Goal: Find contact information: Find contact information

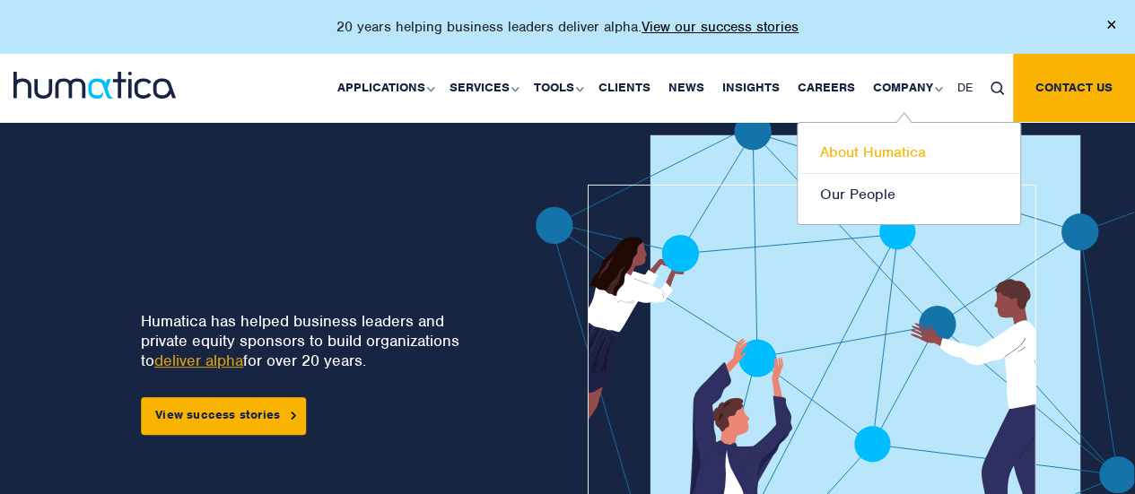
click at [887, 152] on link "About Humatica" at bounding box center [908, 153] width 222 height 42
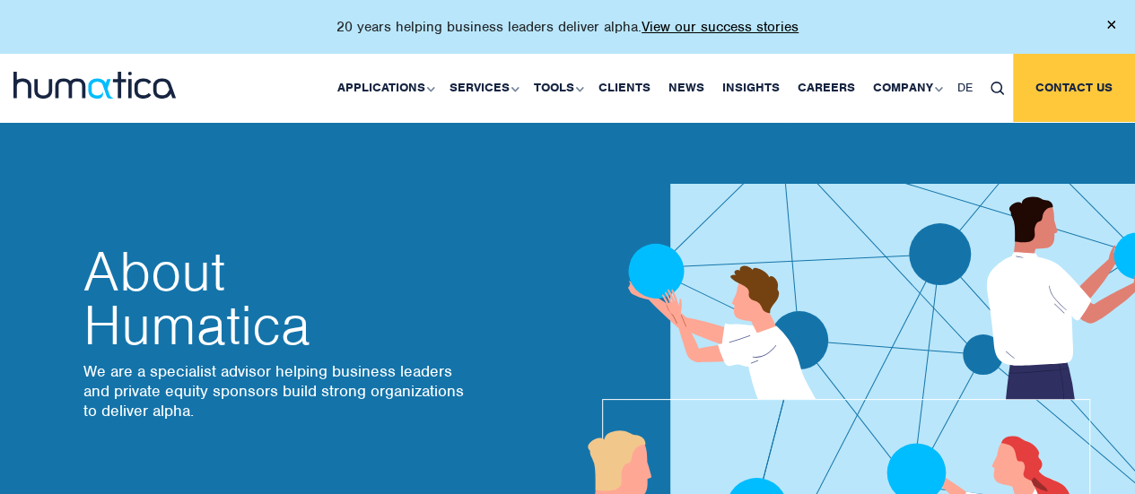
click at [1053, 88] on link "Contact us" at bounding box center [1074, 88] width 122 height 68
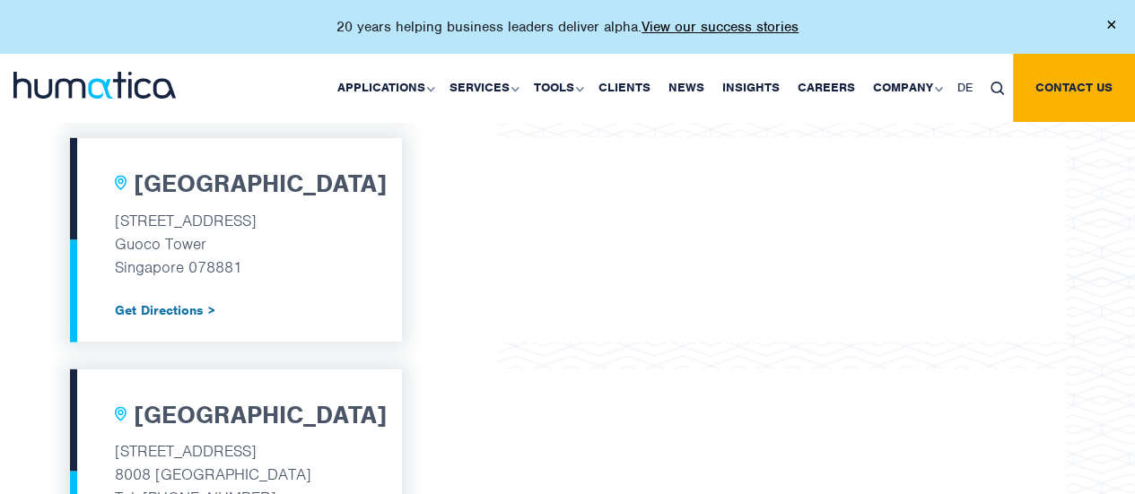
scroll to position [1794, 0]
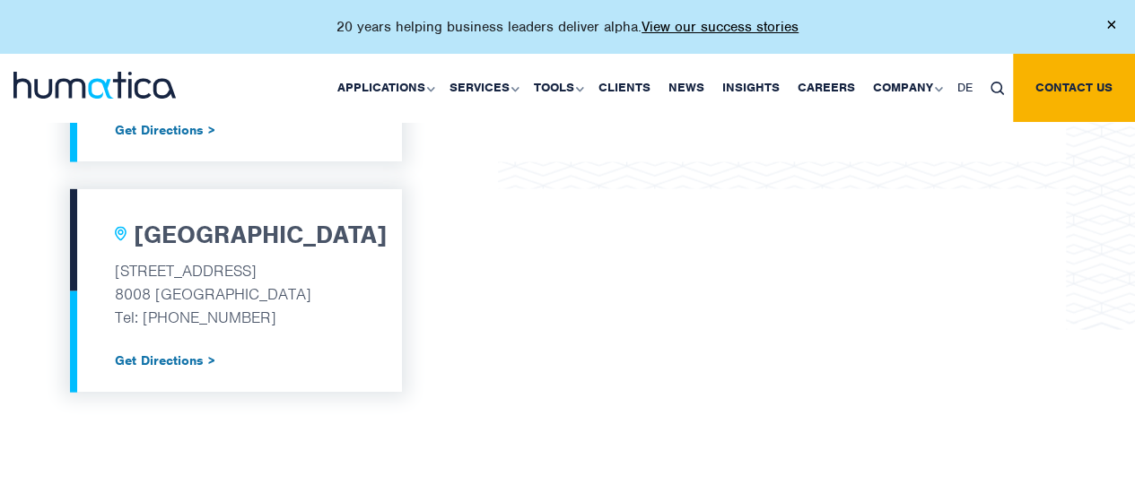
drag, startPoint x: 270, startPoint y: 313, endPoint x: 111, endPoint y: 310, distance: 158.8
click at [111, 310] on div "[GEOGRAPHIC_DATA] [STREET_ADDRESS] Tel: [PHONE_NUMBER] Get Directions >" at bounding box center [236, 290] width 332 height 203
copy p "Tel: [PHONE_NUMBER]"
